Goal: Task Accomplishment & Management: Manage account settings

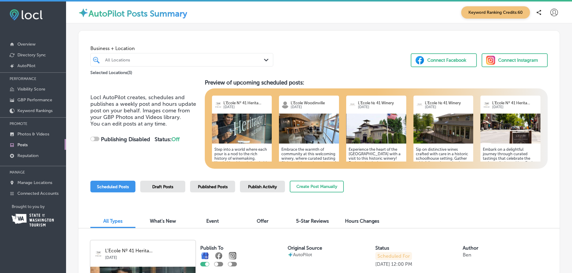
checkbox input "true"
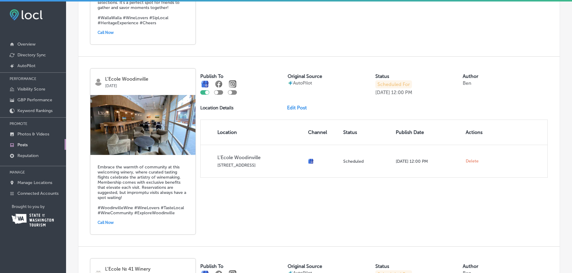
scroll to position [420, 0]
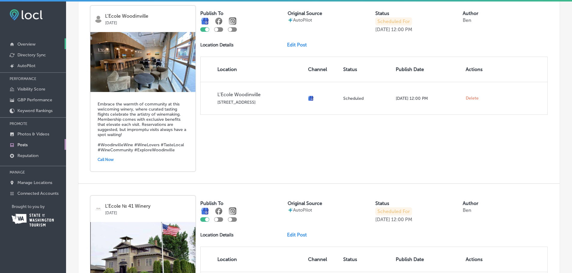
click at [35, 44] on p "Overview" at bounding box center [26, 44] width 18 height 5
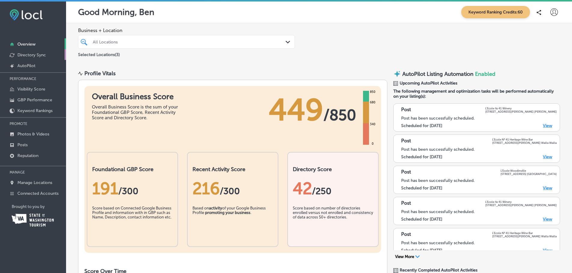
click at [39, 56] on p "Directory Sync" at bounding box center [31, 55] width 29 height 5
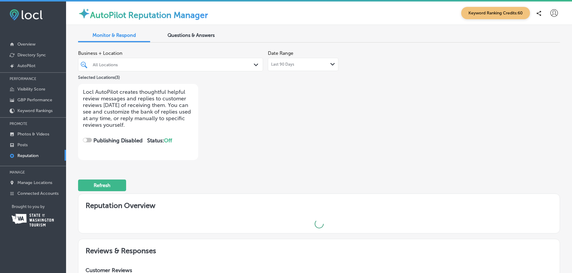
checkbox input "true"
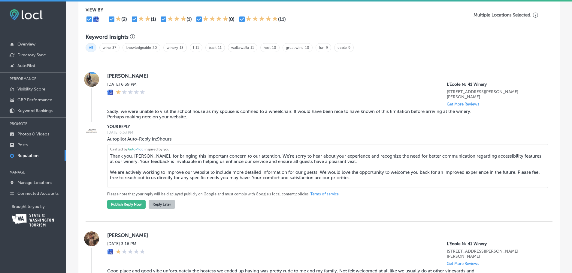
scroll to position [390, 0]
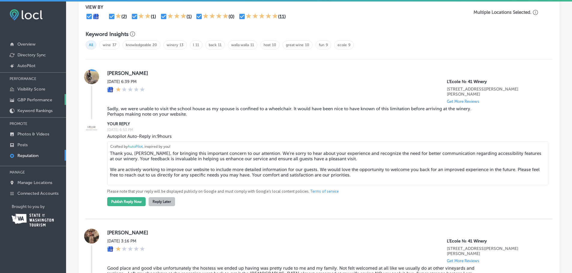
drag, startPoint x: 357, startPoint y: 166, endPoint x: 46, endPoint y: 103, distance: 317.4
click at [47, 103] on div "iconmonstr-menu-thin copy Created with Sketch. Overview Directory Sync Created …" at bounding box center [286, 138] width 572 height 273
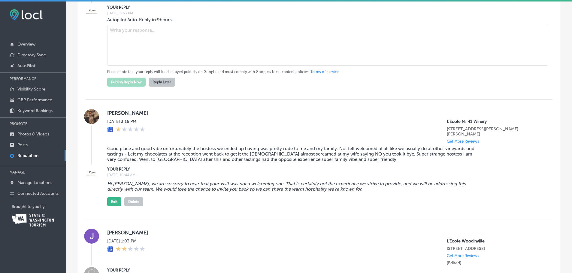
scroll to position [420, 0]
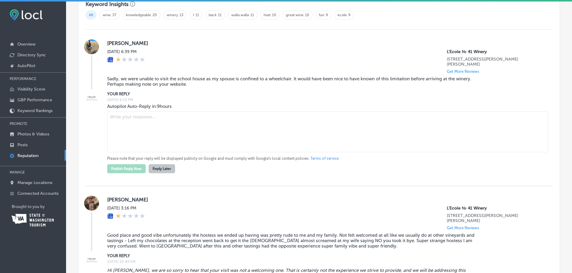
click at [164, 124] on textarea at bounding box center [327, 132] width 441 height 41
click at [295, 91] on div "YOUR REPLY [DATE] 6:53 PM Autopilot Auto-Reply in: 9 hours Please note that you…" at bounding box center [325, 132] width 436 height 83
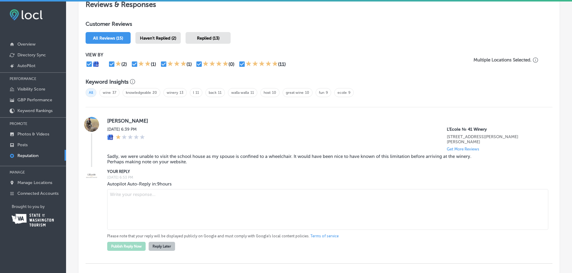
scroll to position [390, 0]
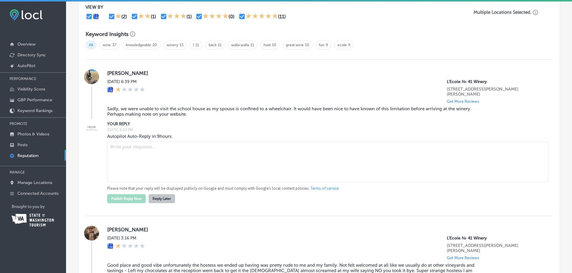
click at [166, 194] on button "Reply Later" at bounding box center [162, 198] width 26 height 9
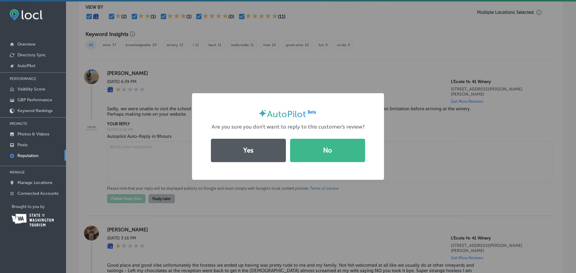
click at [245, 151] on button "Yes" at bounding box center [248, 150] width 75 height 23
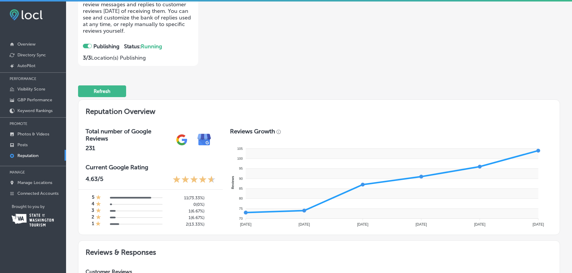
scroll to position [0, 0]
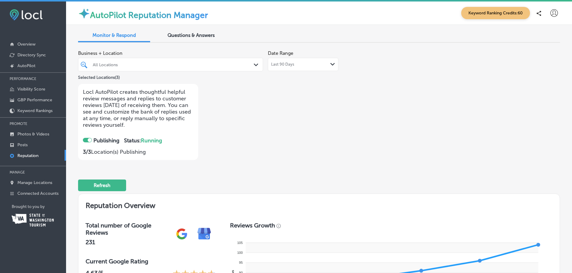
click at [87, 140] on div at bounding box center [87, 140] width 9 height 5
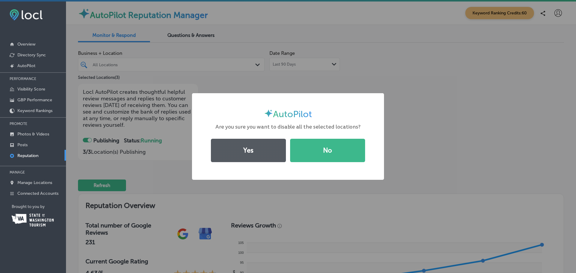
click at [240, 149] on button "Yes" at bounding box center [248, 150] width 75 height 23
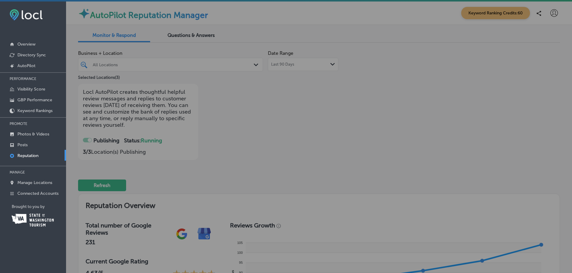
checkbox input "false"
